Goal: Task Accomplishment & Management: Manage account settings

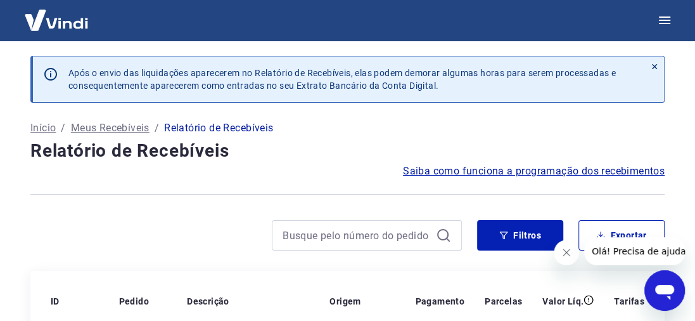
click at [119, 126] on p "Meus Recebíveis" at bounding box center [110, 127] width 79 height 15
click at [667, 17] on icon "button" at bounding box center [664, 20] width 11 height 8
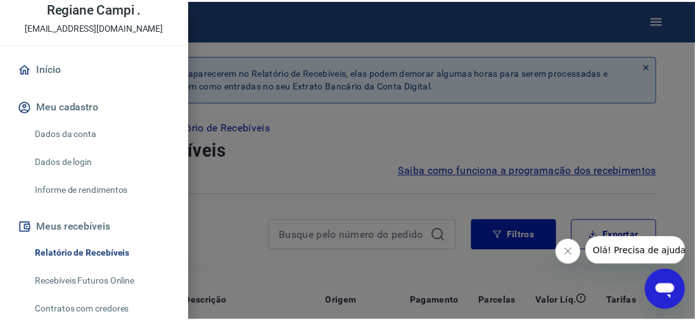
scroll to position [127, 0]
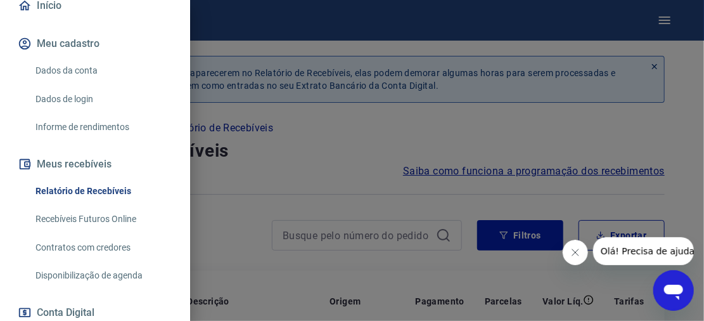
click at [80, 189] on link "Relatório de Recebíveis" at bounding box center [102, 191] width 145 height 26
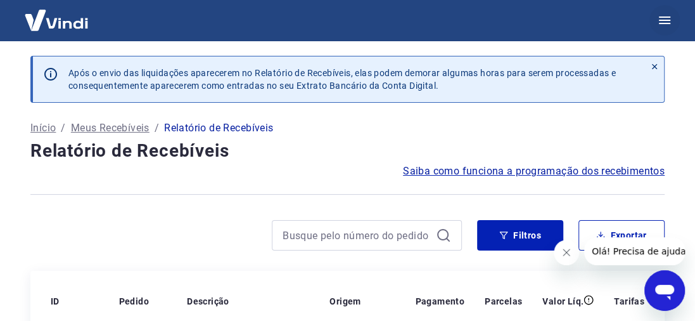
click at [667, 19] on icon "button" at bounding box center [664, 20] width 15 height 15
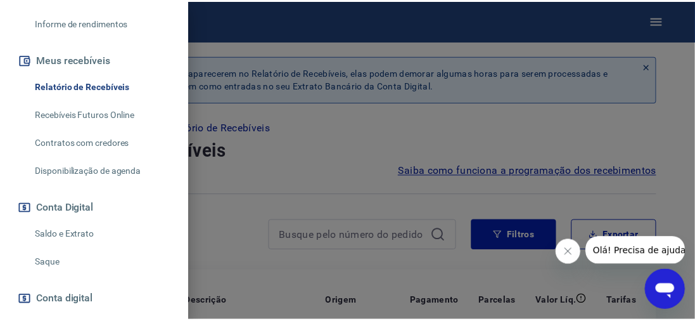
scroll to position [254, 0]
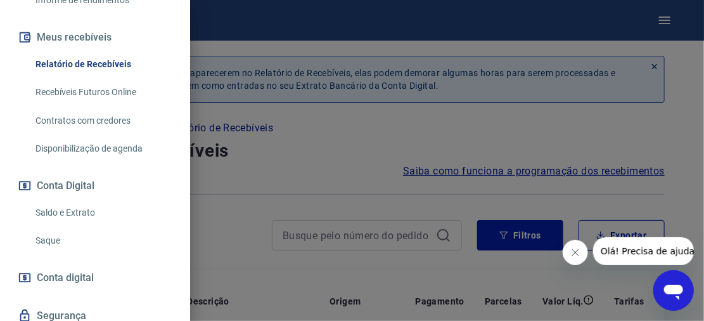
click at [74, 209] on link "Saldo e Extrato" at bounding box center [102, 213] width 145 height 26
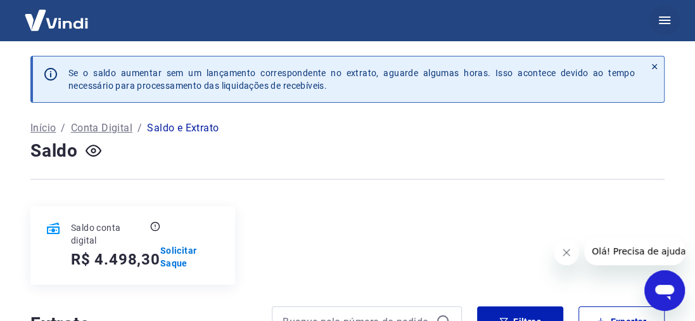
click at [663, 22] on icon "button" at bounding box center [664, 20] width 15 height 15
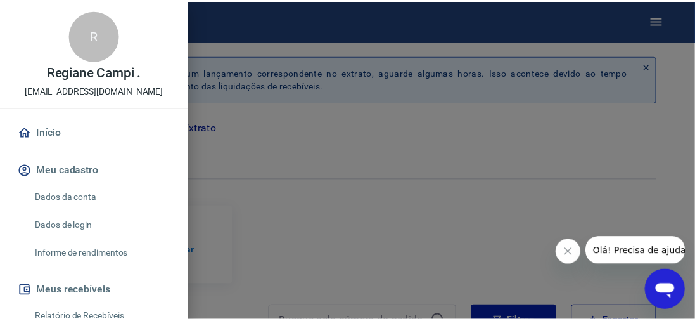
scroll to position [63, 0]
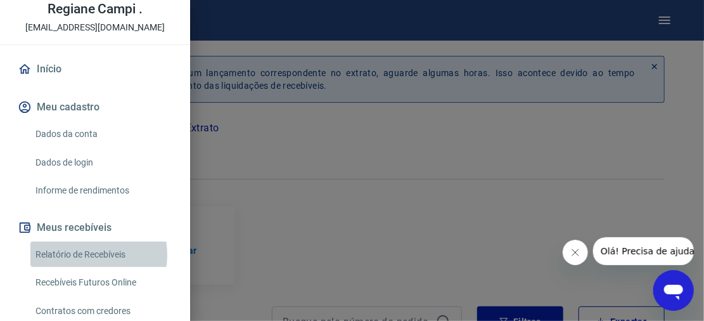
click at [82, 254] on link "Relatório de Recebíveis" at bounding box center [102, 255] width 145 height 26
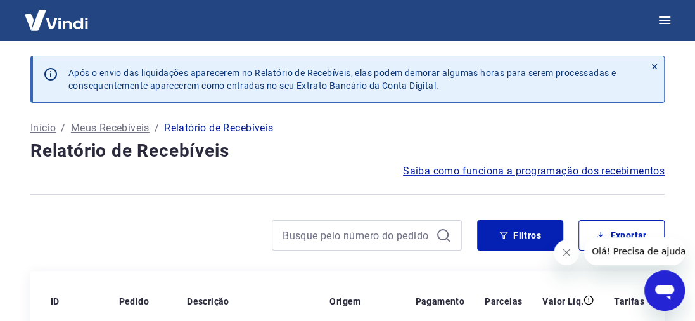
scroll to position [63, 0]
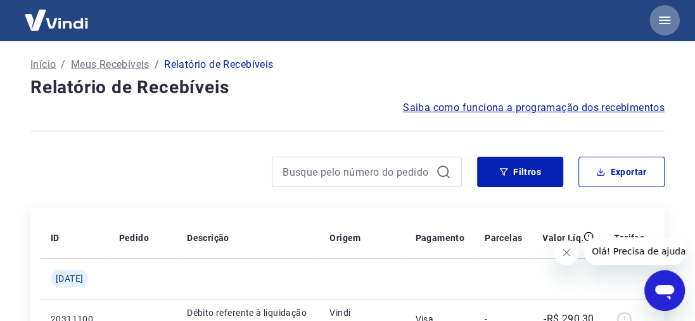
click at [664, 21] on icon "button" at bounding box center [664, 20] width 15 height 15
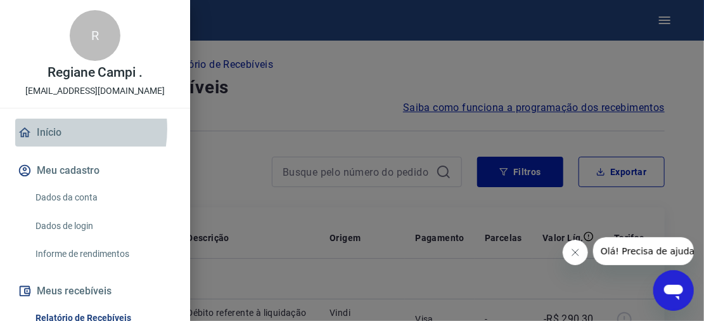
click at [46, 129] on link "Início" at bounding box center [95, 133] width 160 height 28
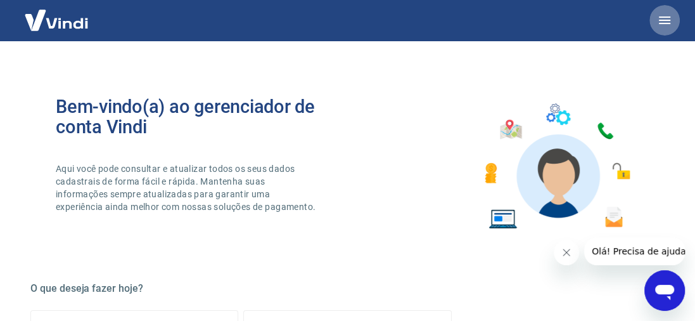
click at [666, 23] on icon "button" at bounding box center [664, 20] width 11 height 8
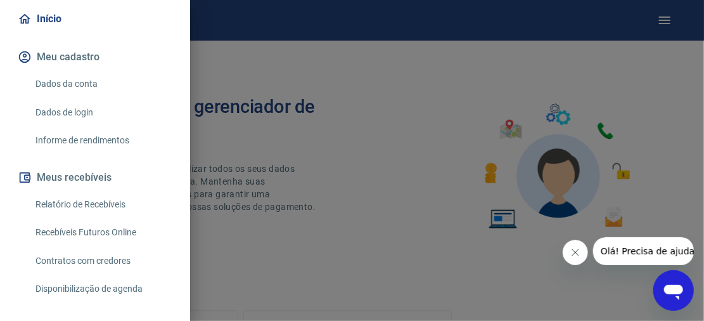
scroll to position [127, 0]
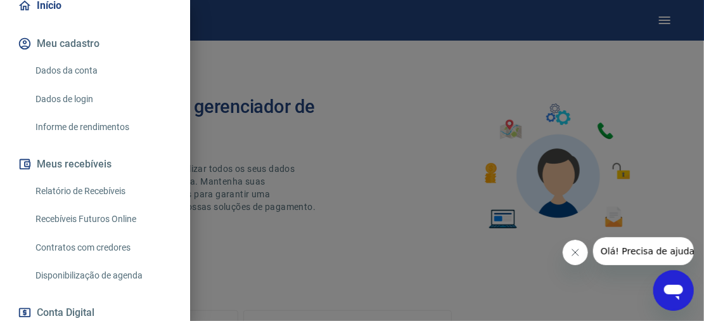
click at [107, 214] on link "Recebíveis Futuros Online" at bounding box center [102, 219] width 145 height 26
